Goal: Information Seeking & Learning: Learn about a topic

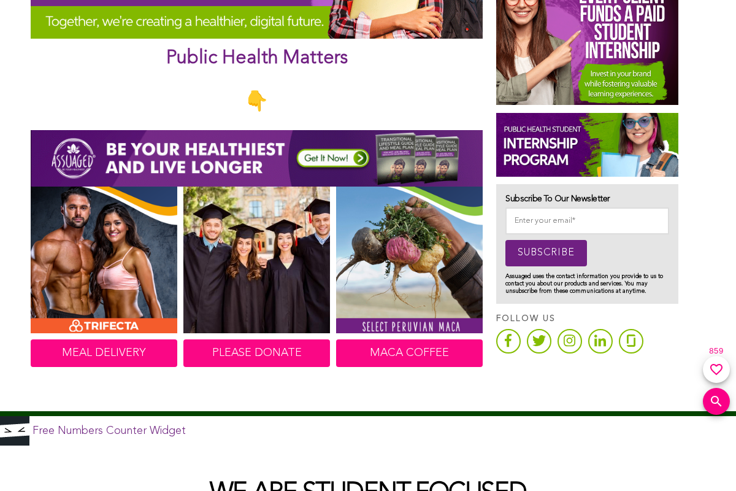
scroll to position [552, 0]
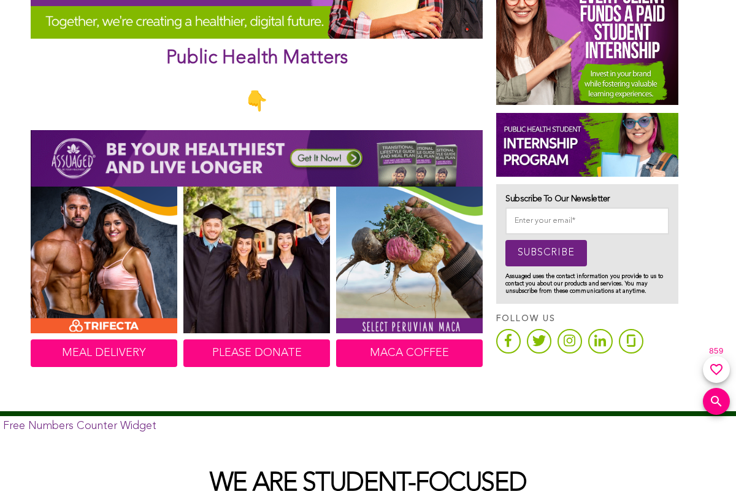
scroll to position [552, 0]
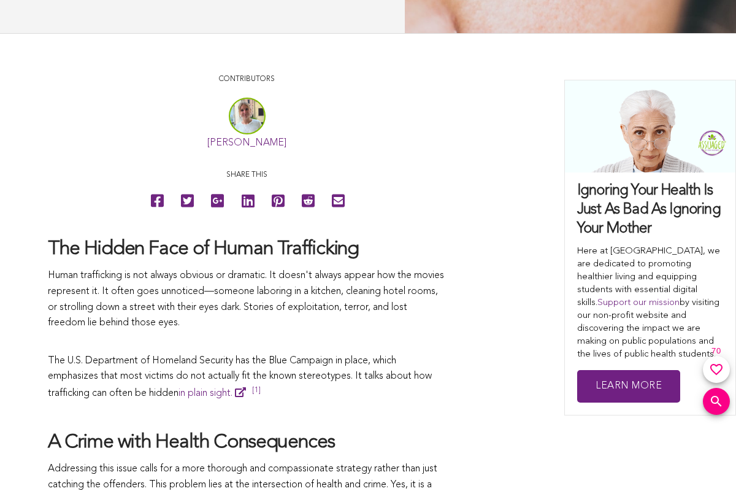
scroll to position [552, 0]
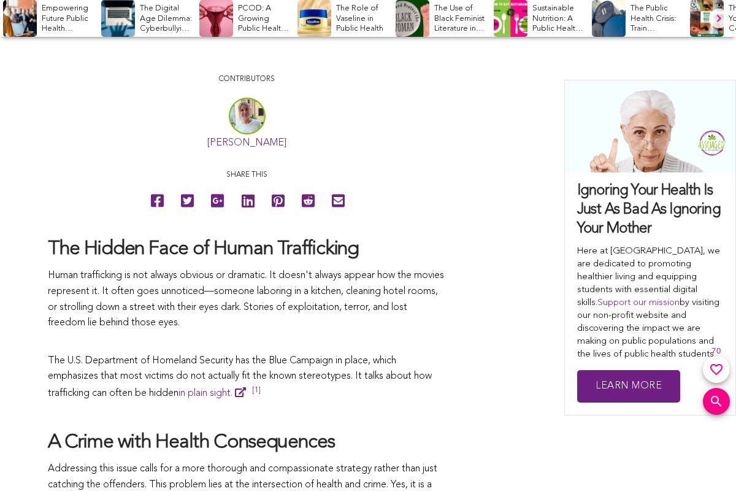
scroll to position [552, 0]
